Goal: Find specific page/section: Find specific page/section

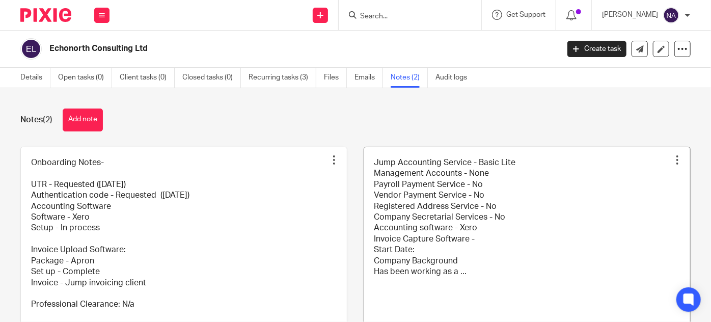
click at [382, 227] on link at bounding box center [527, 256] width 326 height 218
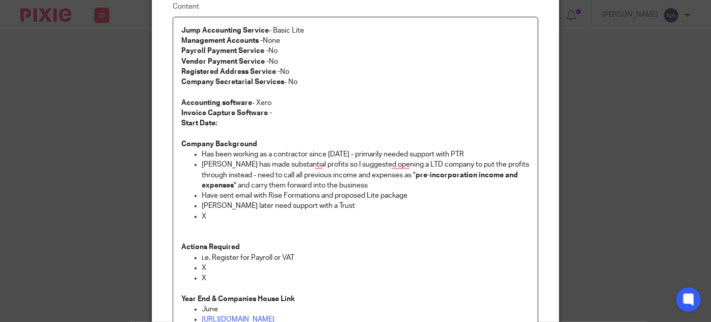
scroll to position [46, 0]
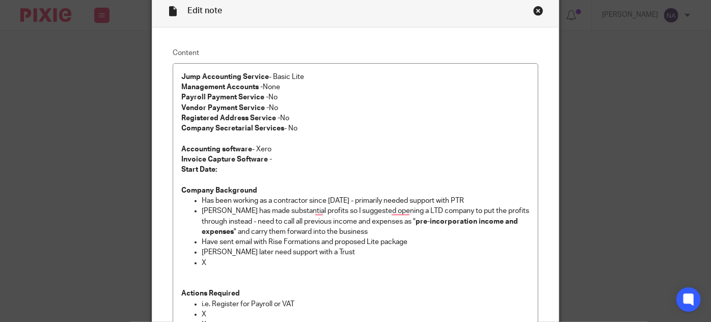
click at [91, 128] on div "Edit note Content Jump Accounting Service - Basic Lite Management Accounts - No…" at bounding box center [355, 161] width 711 height 322
click at [533, 12] on div "Close this dialog window" at bounding box center [538, 11] width 10 height 10
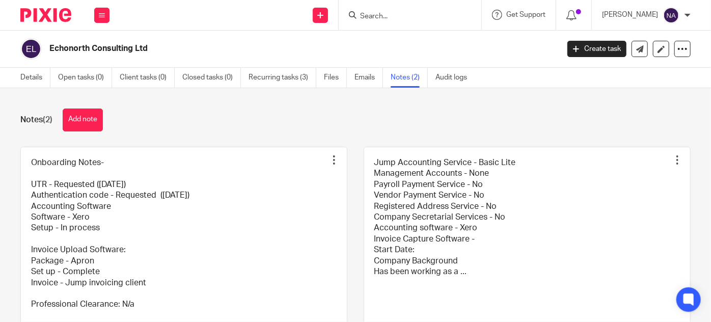
click at [410, 15] on input "Search" at bounding box center [405, 16] width 92 height 9
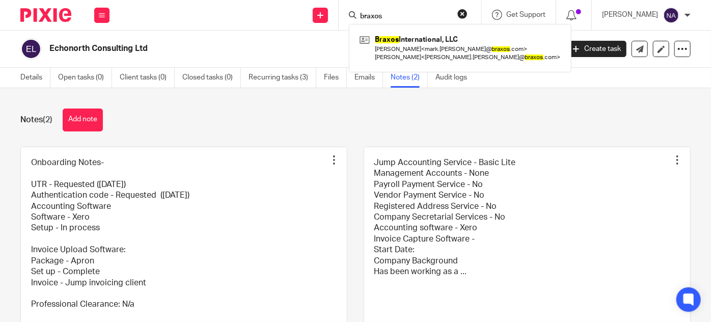
type input "braxos"
click button "submit" at bounding box center [0, 0] width 0 height 0
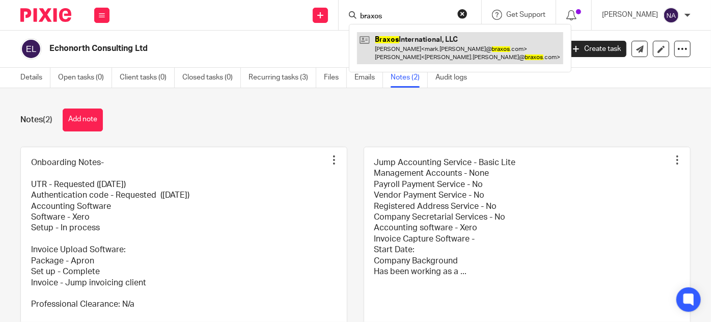
click at [430, 34] on link at bounding box center [460, 48] width 206 height 32
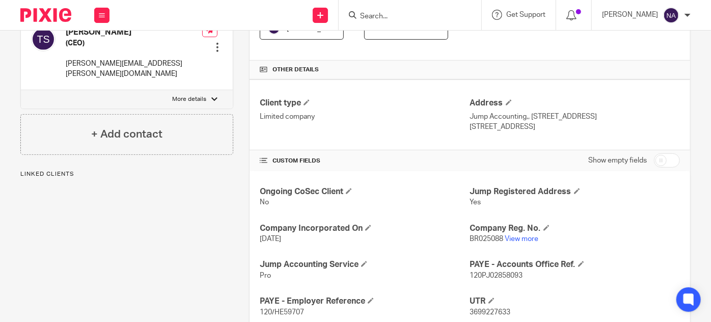
scroll to position [278, 0]
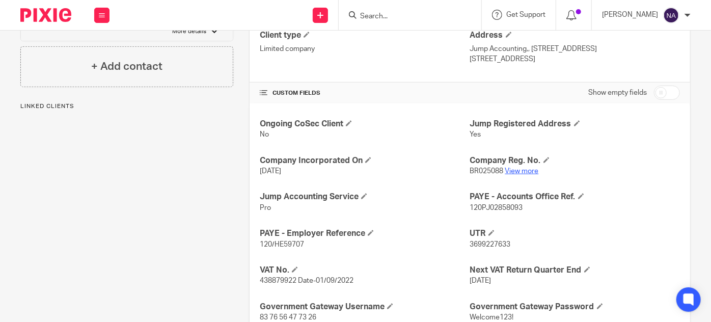
click at [520, 172] on link "View more" at bounding box center [522, 171] width 34 height 7
